Goal: Task Accomplishment & Management: Manage account settings

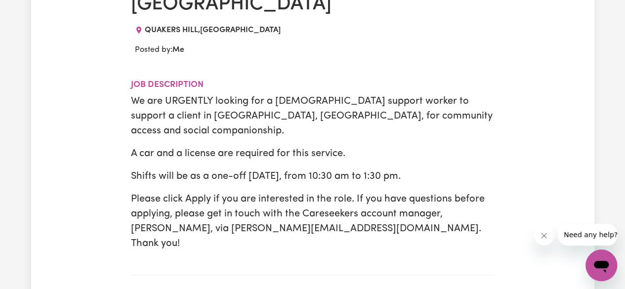
scroll to position [285, 0]
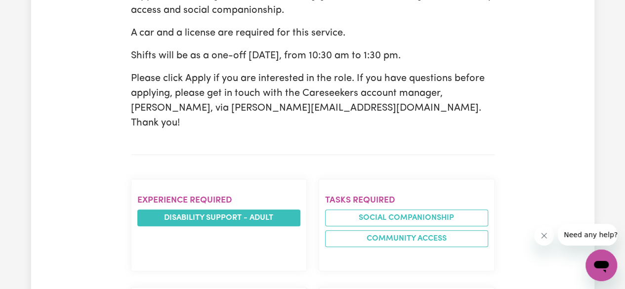
click at [227, 210] on li "Disability support - Adult" at bounding box center [218, 218] width 163 height 17
click at [262, 210] on li "Disability support - Adult" at bounding box center [218, 218] width 163 height 17
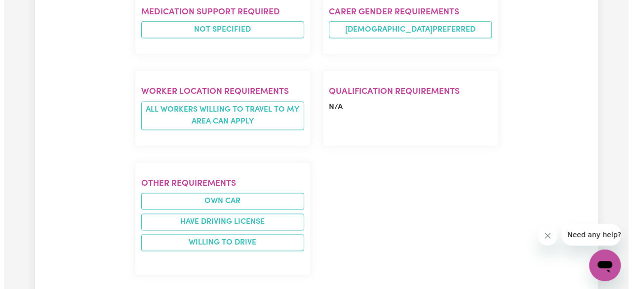
scroll to position [670, 0]
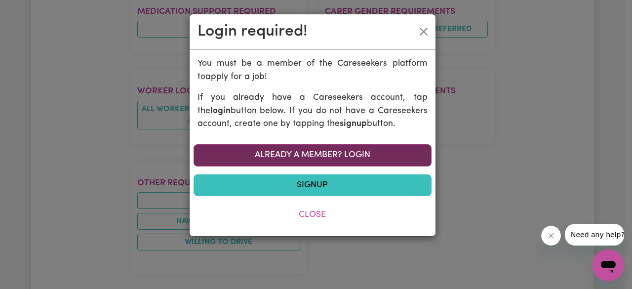
click at [322, 150] on link "Already a member? Login" at bounding box center [313, 155] width 238 height 22
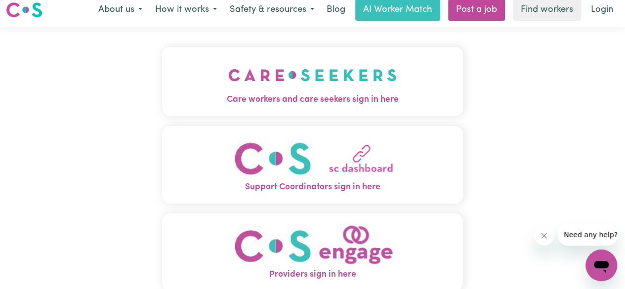
scroll to position [6, 0]
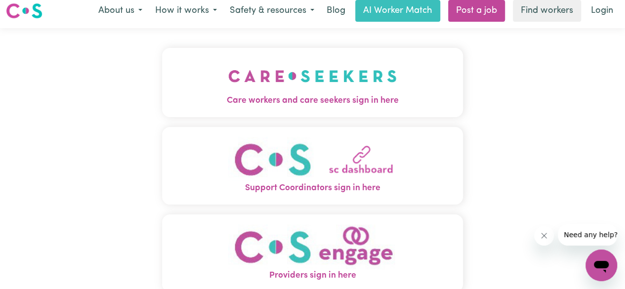
click at [357, 73] on img "Care workers and care seekers sign in here" at bounding box center [312, 76] width 168 height 37
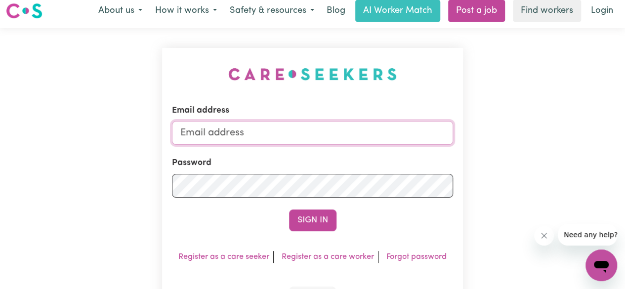
click at [321, 127] on input "Email address" at bounding box center [312, 133] width 281 height 24
type input "[EMAIL_ADDRESS][DOMAIN_NAME]"
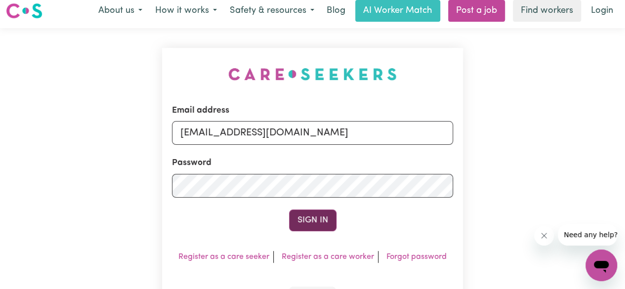
click at [326, 217] on button "Sign In" at bounding box center [312, 221] width 47 height 22
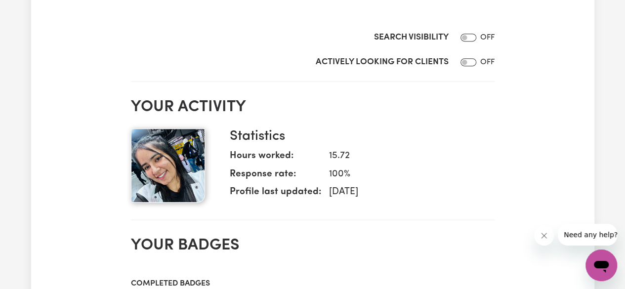
scroll to position [169, 0]
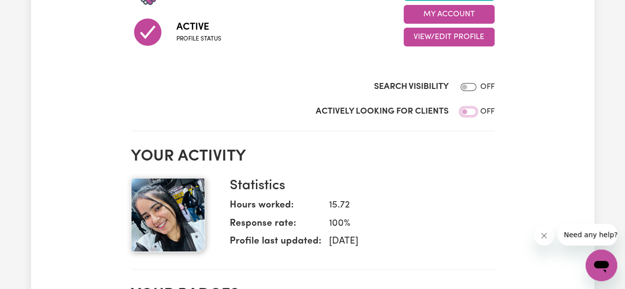
click at [464, 112] on input "Actively Looking for Clients" at bounding box center [469, 112] width 16 height 8
checkbox input "true"
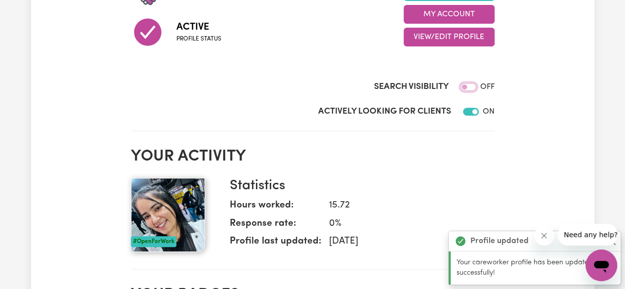
click at [469, 89] on input "Search Visibility" at bounding box center [469, 87] width 16 height 8
checkbox input "true"
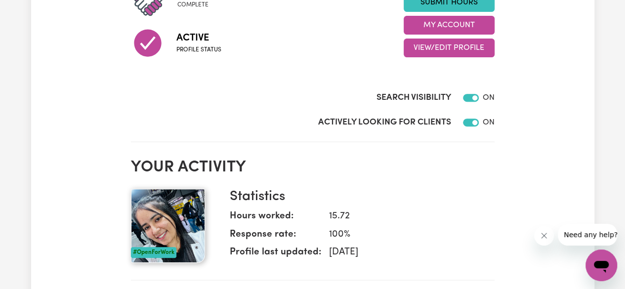
scroll to position [147, 0]
